Goal: Task Accomplishment & Management: Use online tool/utility

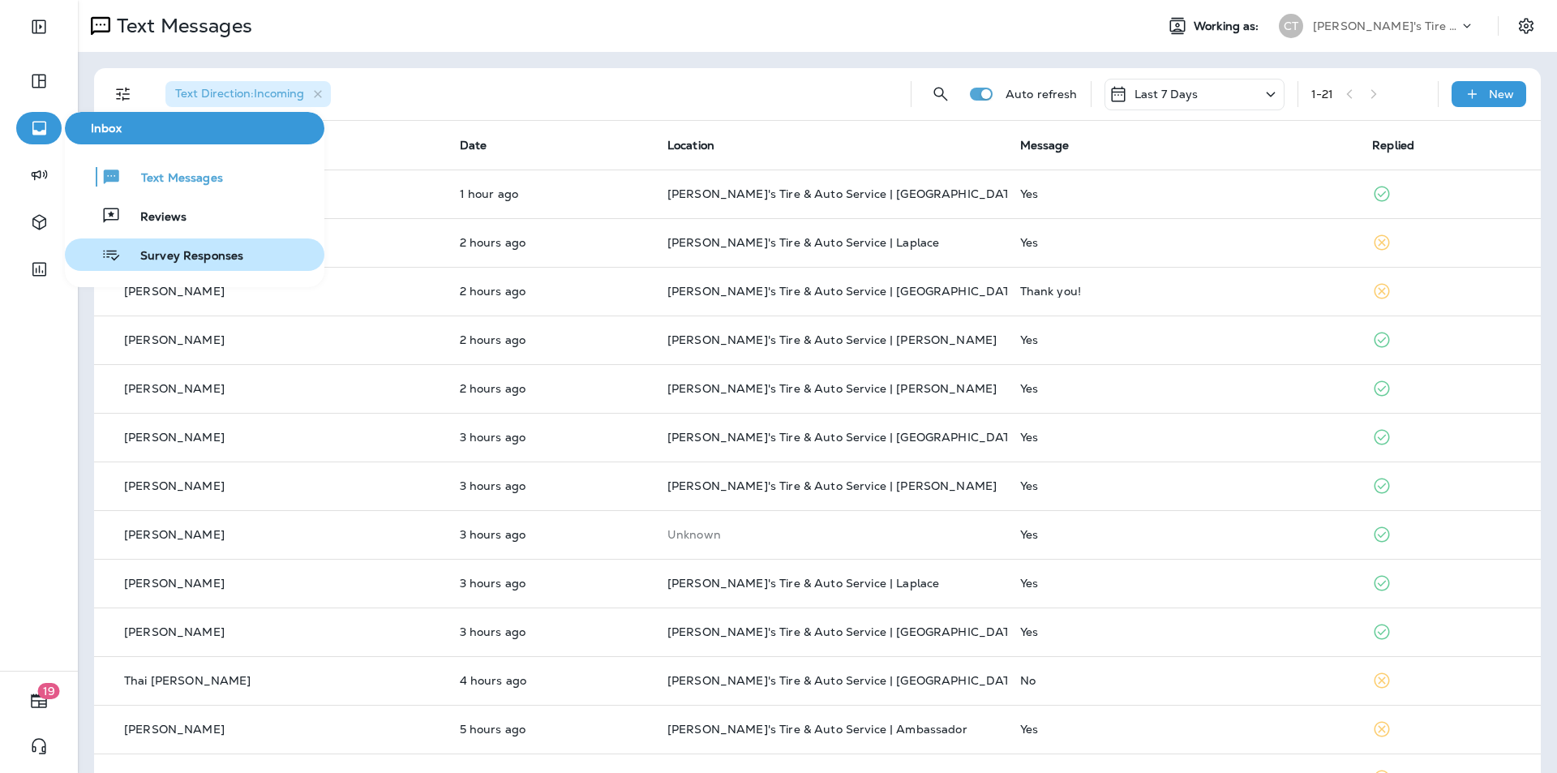
click at [185, 253] on span "Survey Responses" at bounding box center [182, 256] width 122 height 15
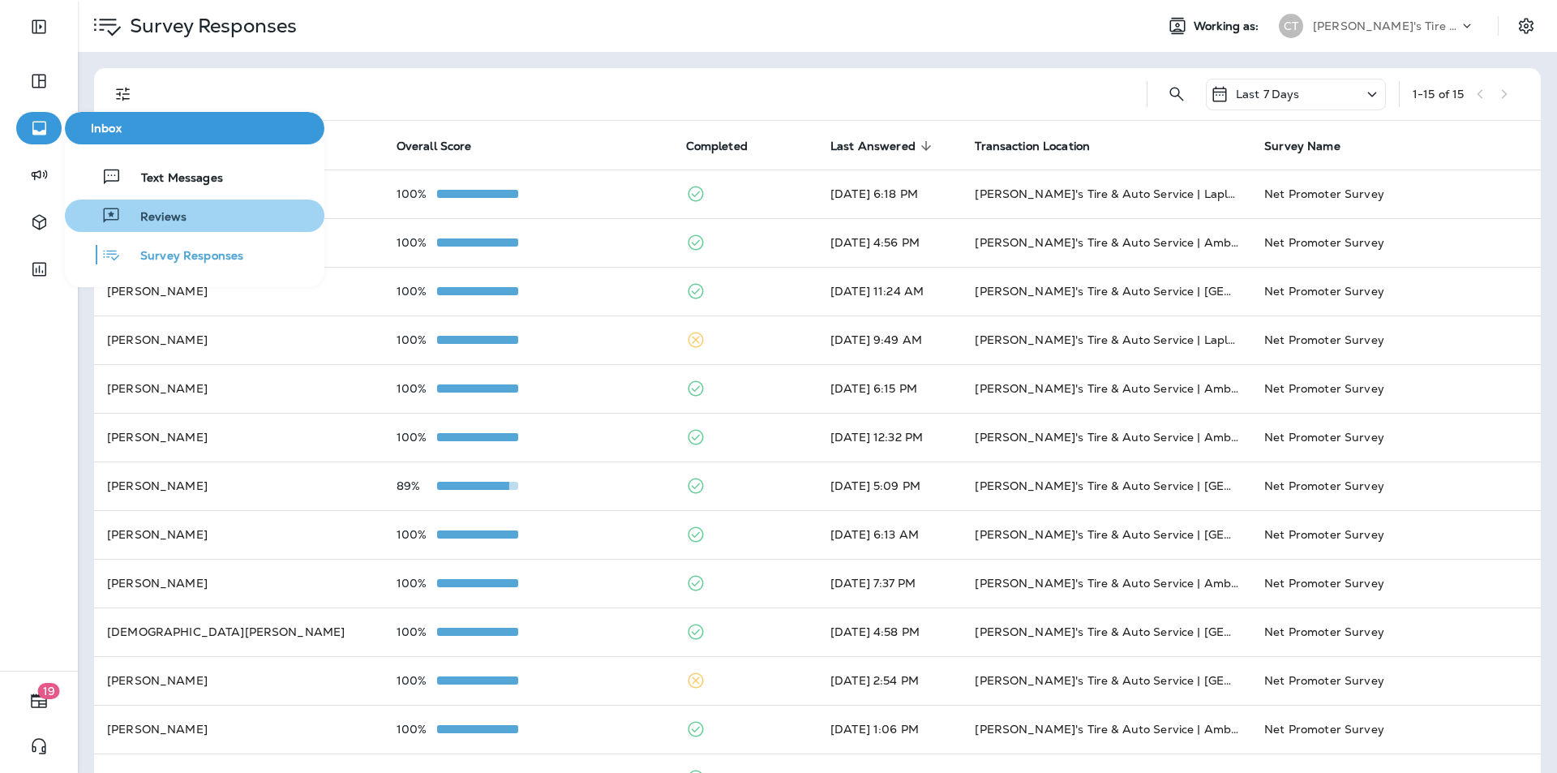
click at [153, 211] on span "Reviews" at bounding box center [154, 217] width 66 height 15
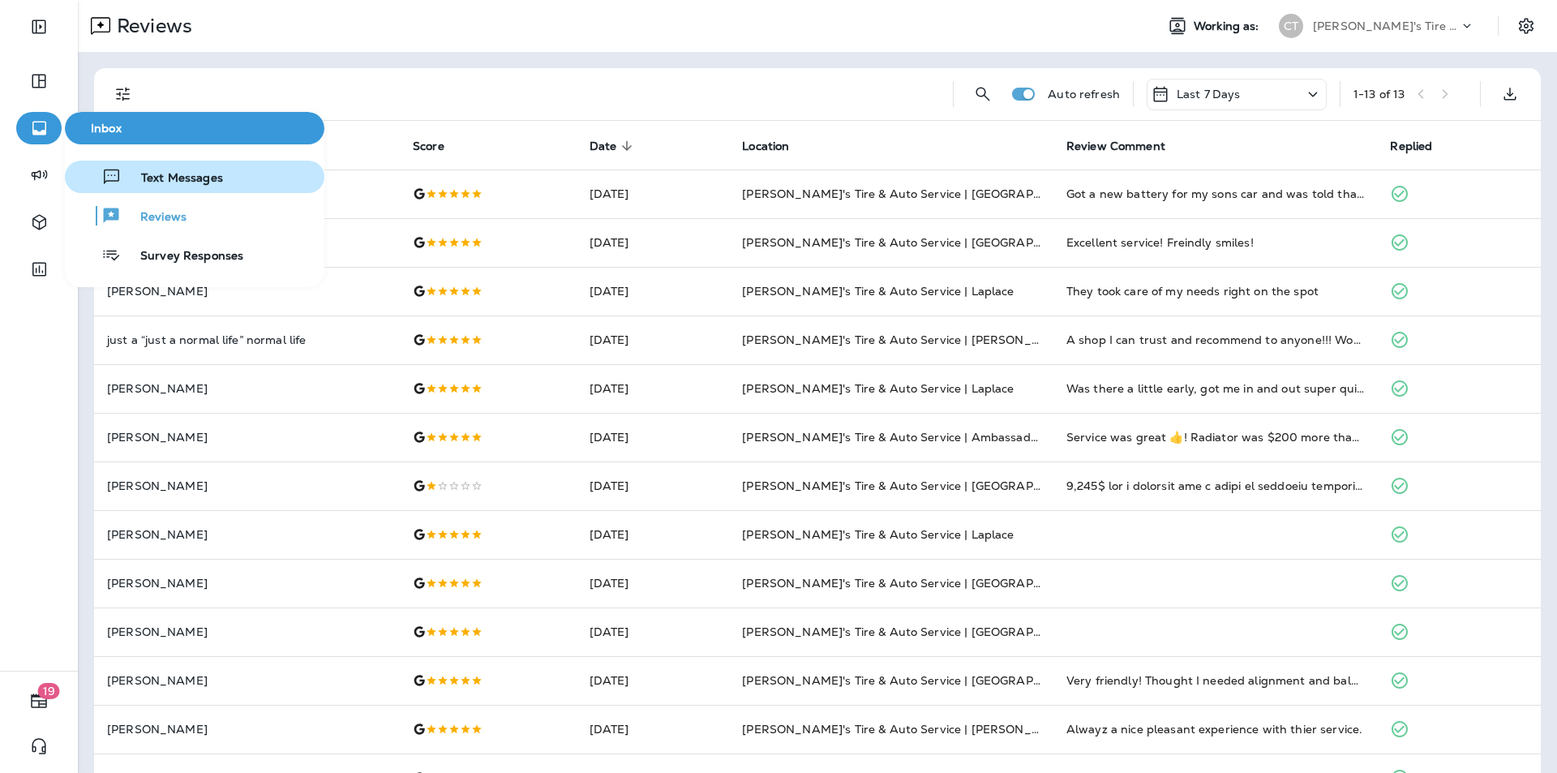
click at [194, 176] on span "Text Messages" at bounding box center [172, 178] width 101 height 15
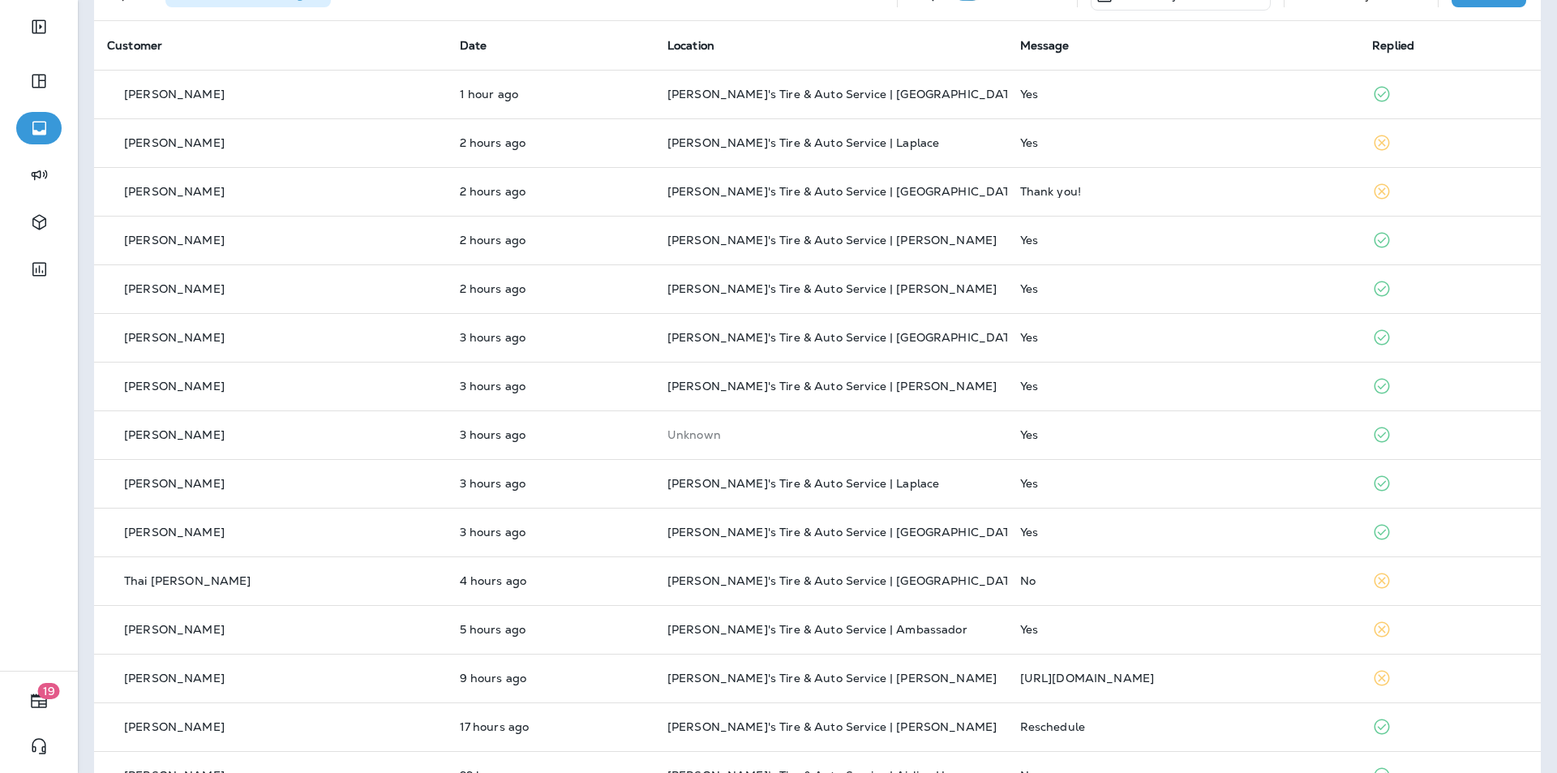
scroll to position [387, 0]
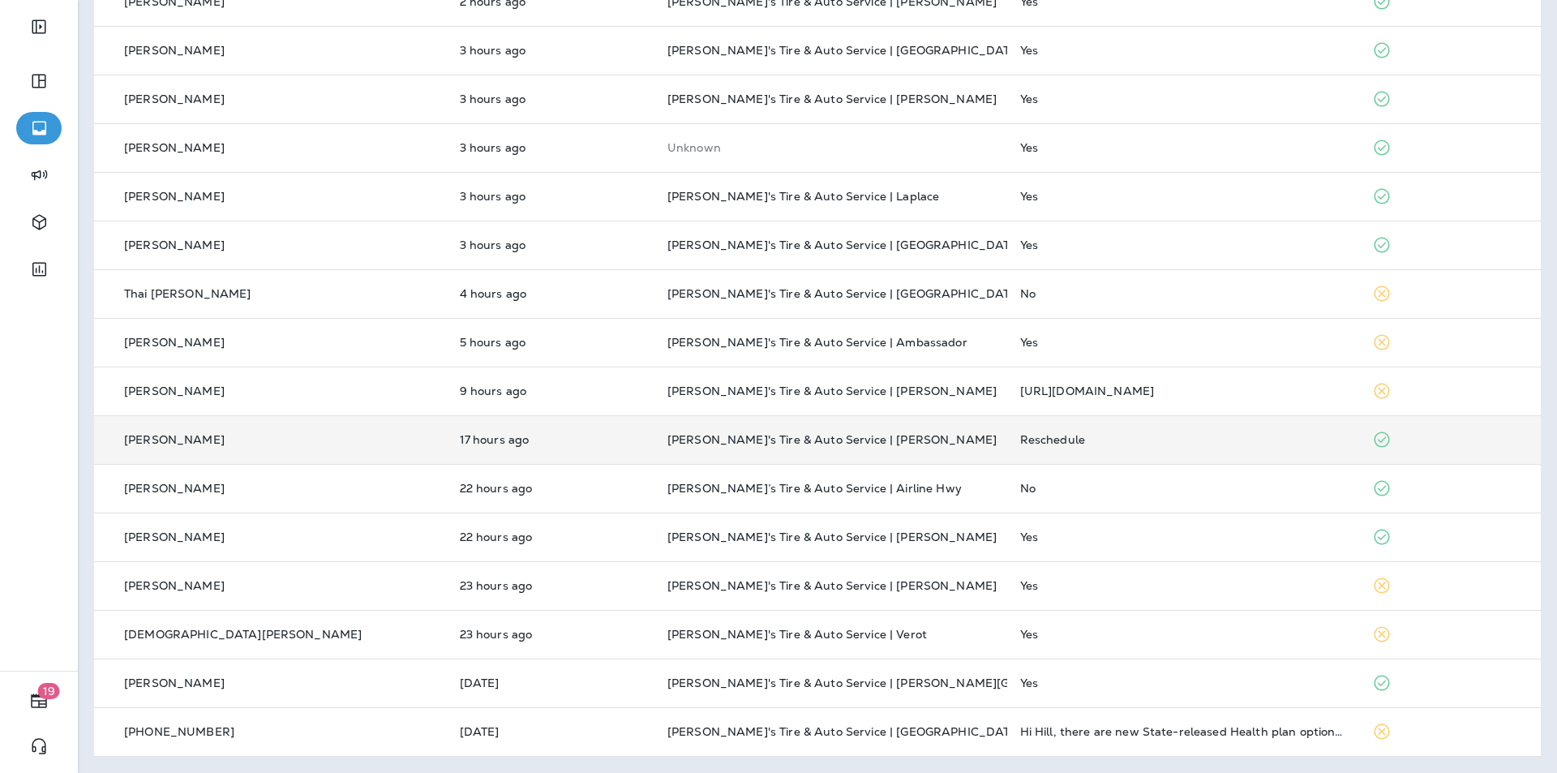
click at [1071, 439] on div "Reschedule" at bounding box center [1183, 439] width 327 height 13
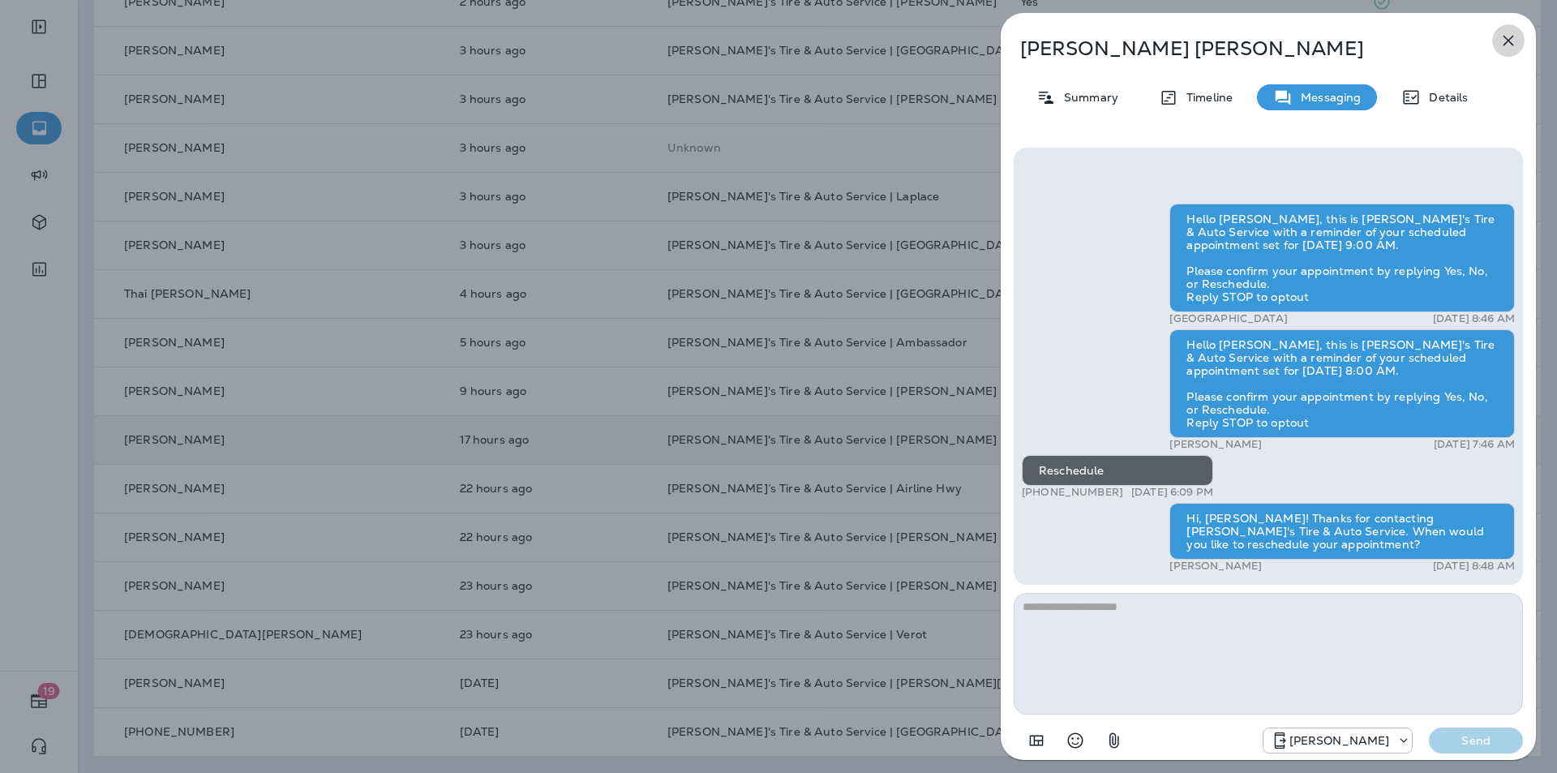
click at [1508, 43] on icon "button" at bounding box center [1508, 40] width 19 height 19
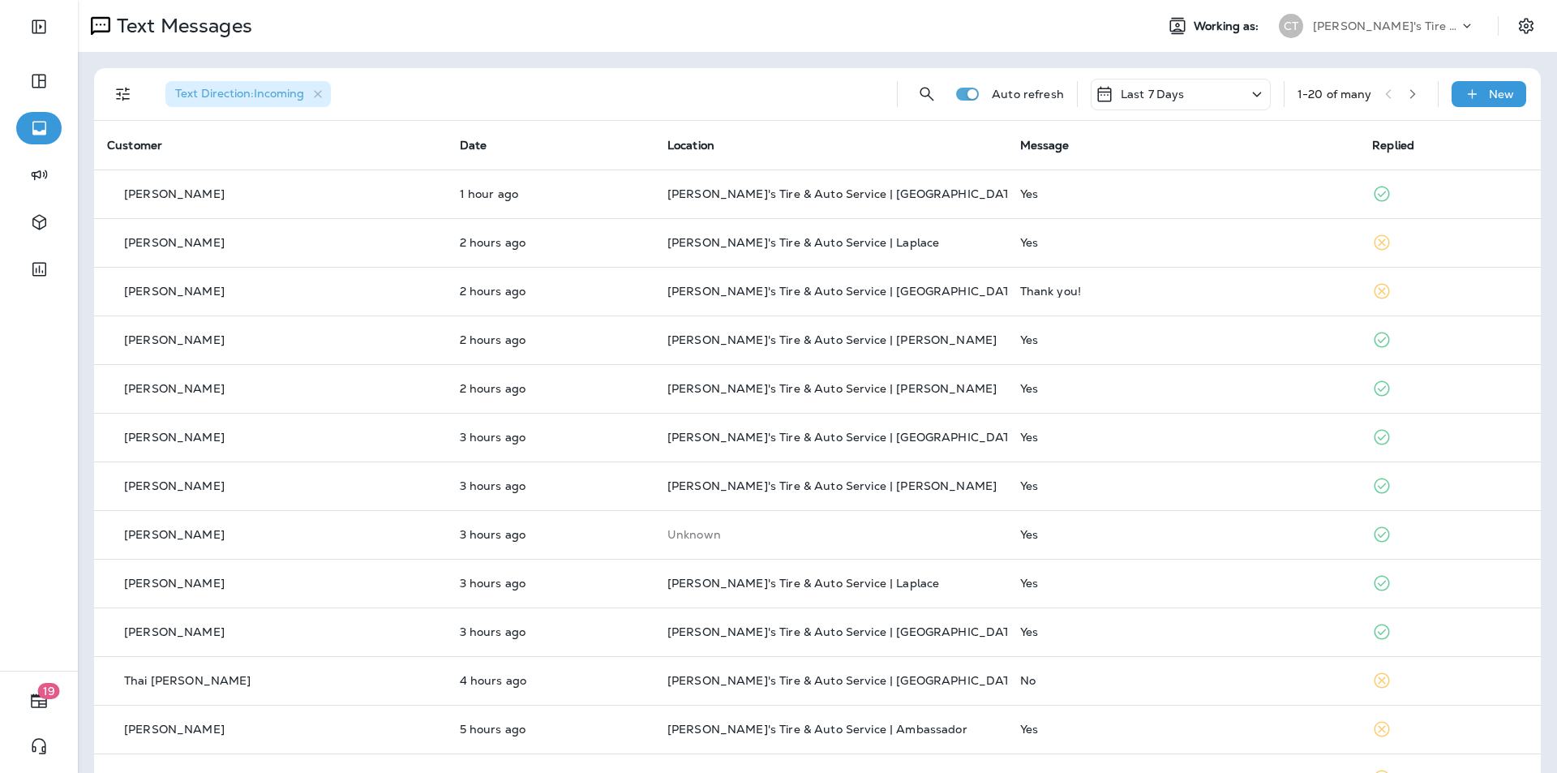
click at [1407, 95] on icon "button" at bounding box center [1412, 93] width 11 height 11
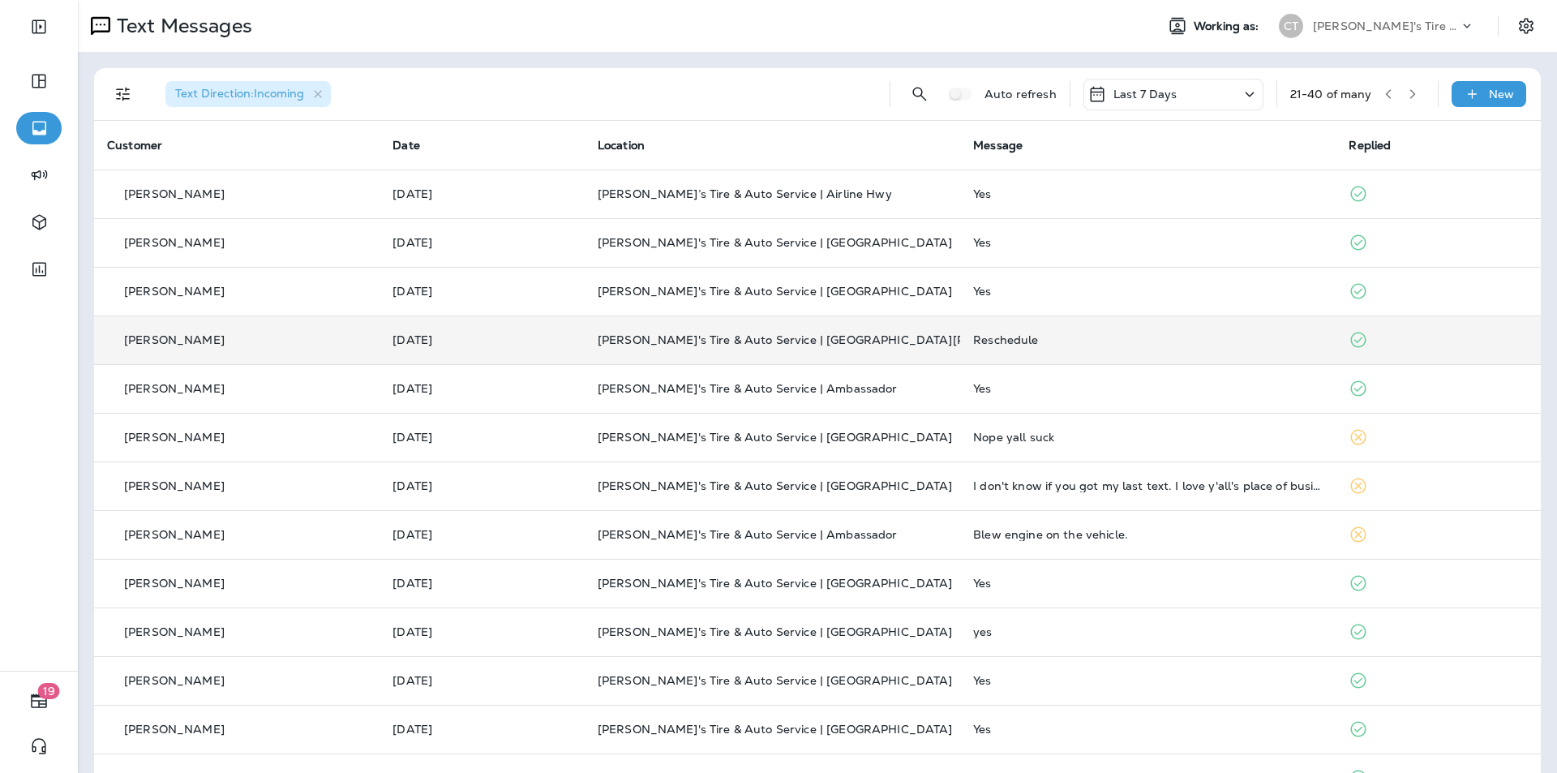
click at [1214, 340] on div "Reschedule" at bounding box center [1148, 339] width 350 height 13
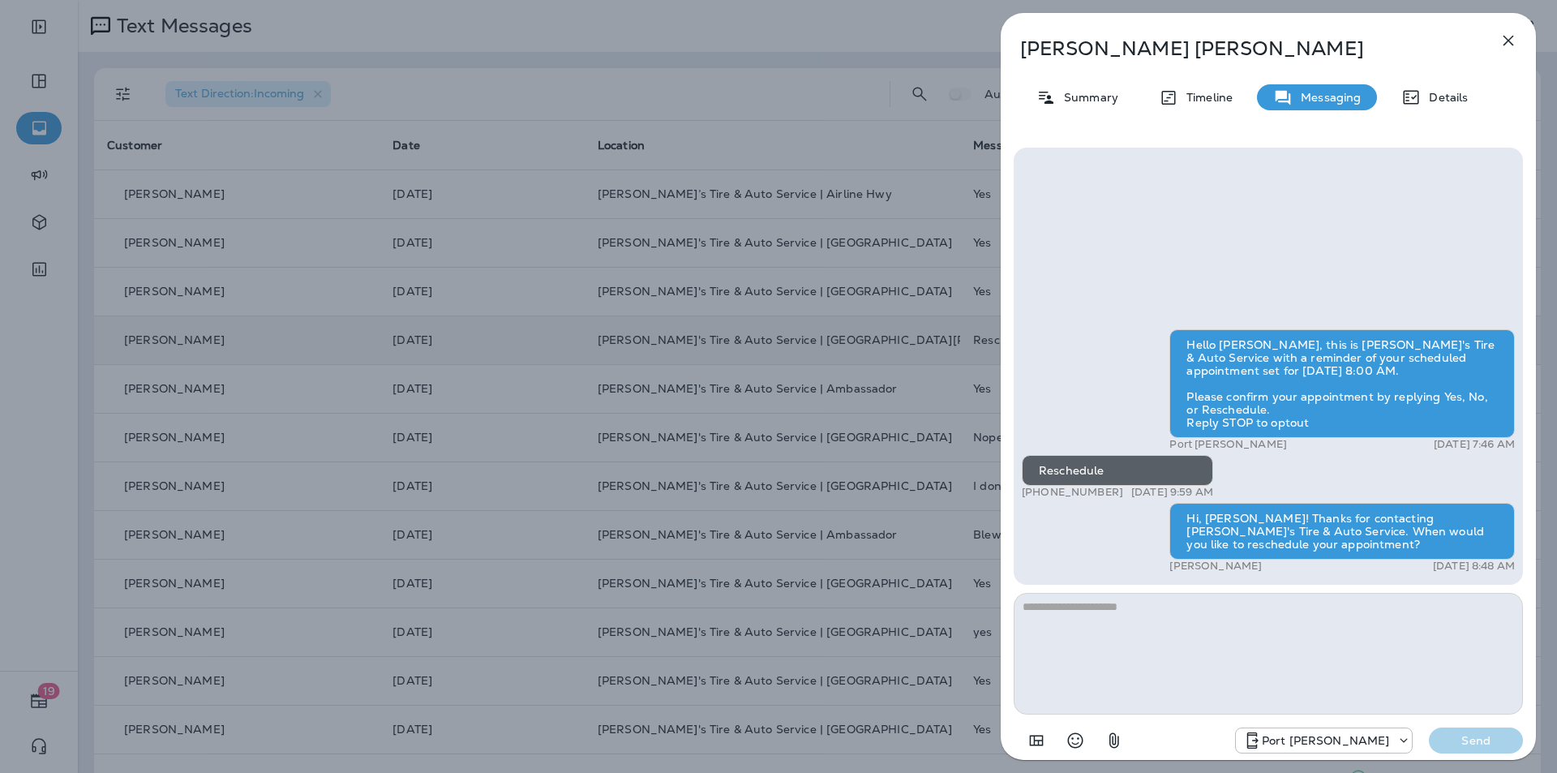
click at [1508, 39] on icon "button" at bounding box center [1509, 41] width 11 height 11
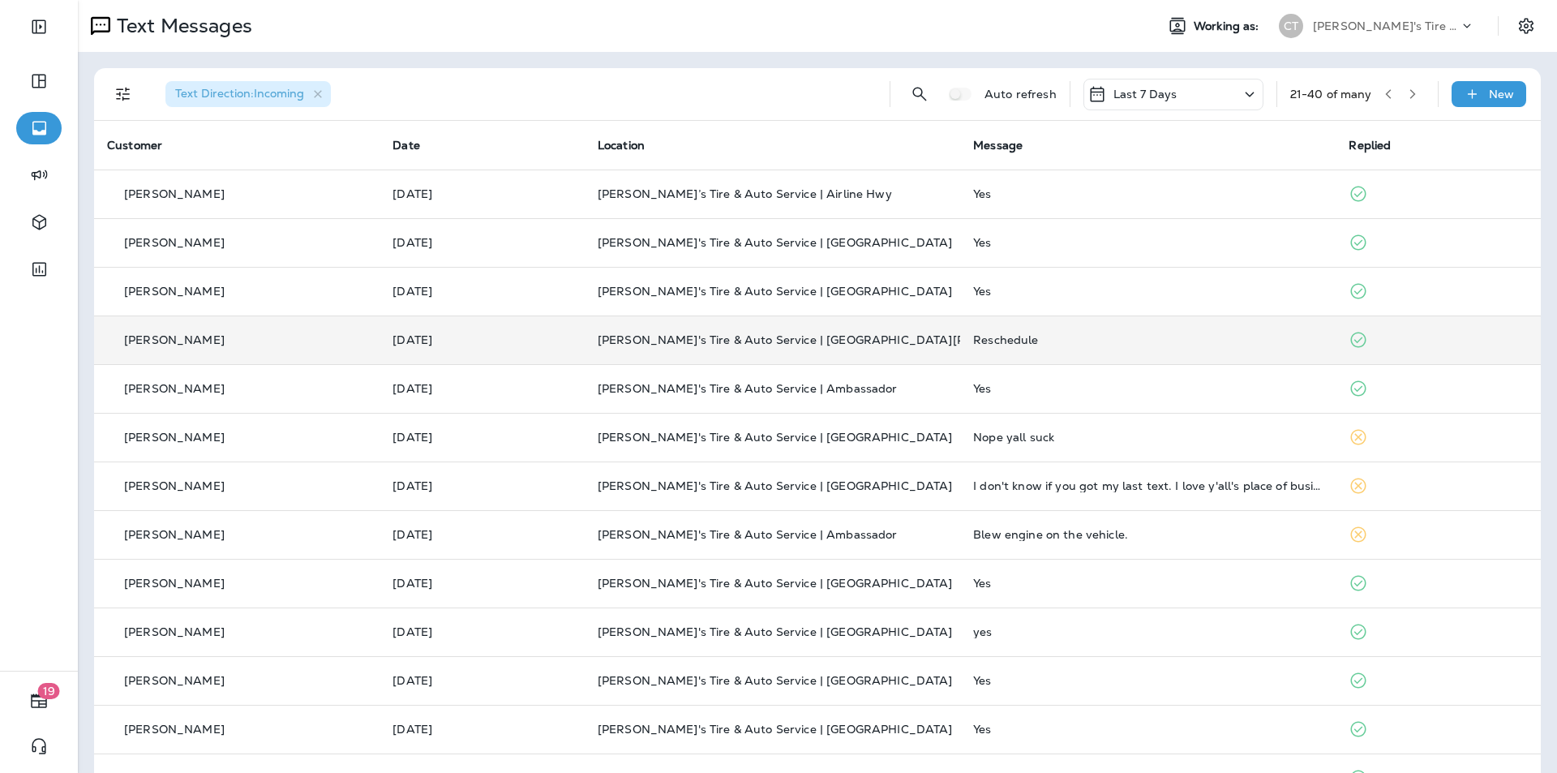
click at [1383, 93] on icon "button" at bounding box center [1388, 93] width 11 height 11
